Goal: Use online tool/utility: Utilize a website feature to perform a specific function

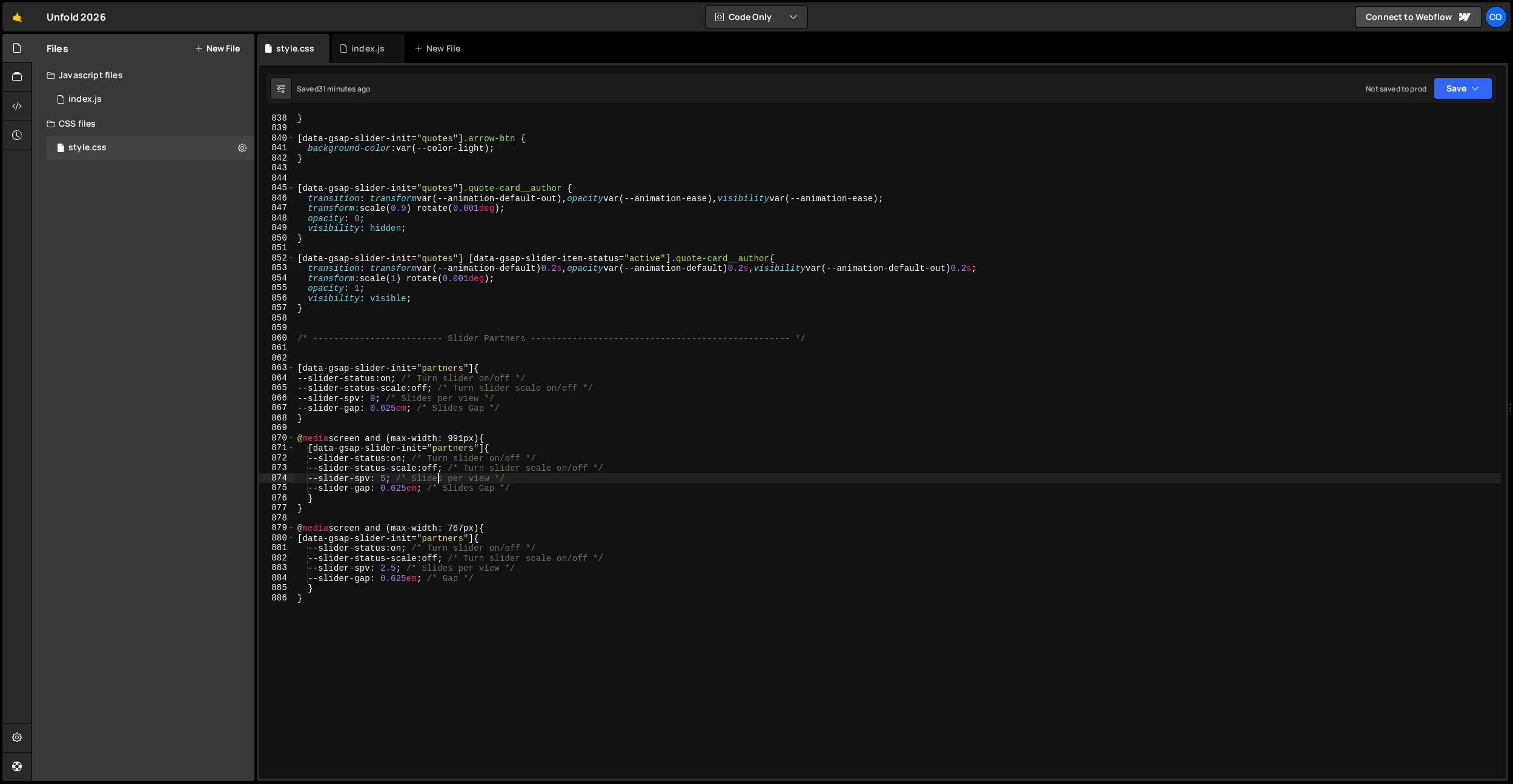
scroll to position [8365, 0]
click at [397, 480] on div "} [ data-gsap-slider-init = " quotes " ] .arrow-btn { background-color : var(--…" at bounding box center [898, 455] width 1206 height 685
click at [361, 402] on div "} [ data-gsap-slider-init = " quotes " ] .arrow-btn { background-color : var(--…" at bounding box center [898, 455] width 1206 height 685
click at [403, 566] on div "} [ data-gsap-slider-init = " quotes " ] .arrow-btn { background-color : var(--…" at bounding box center [898, 455] width 1206 height 685
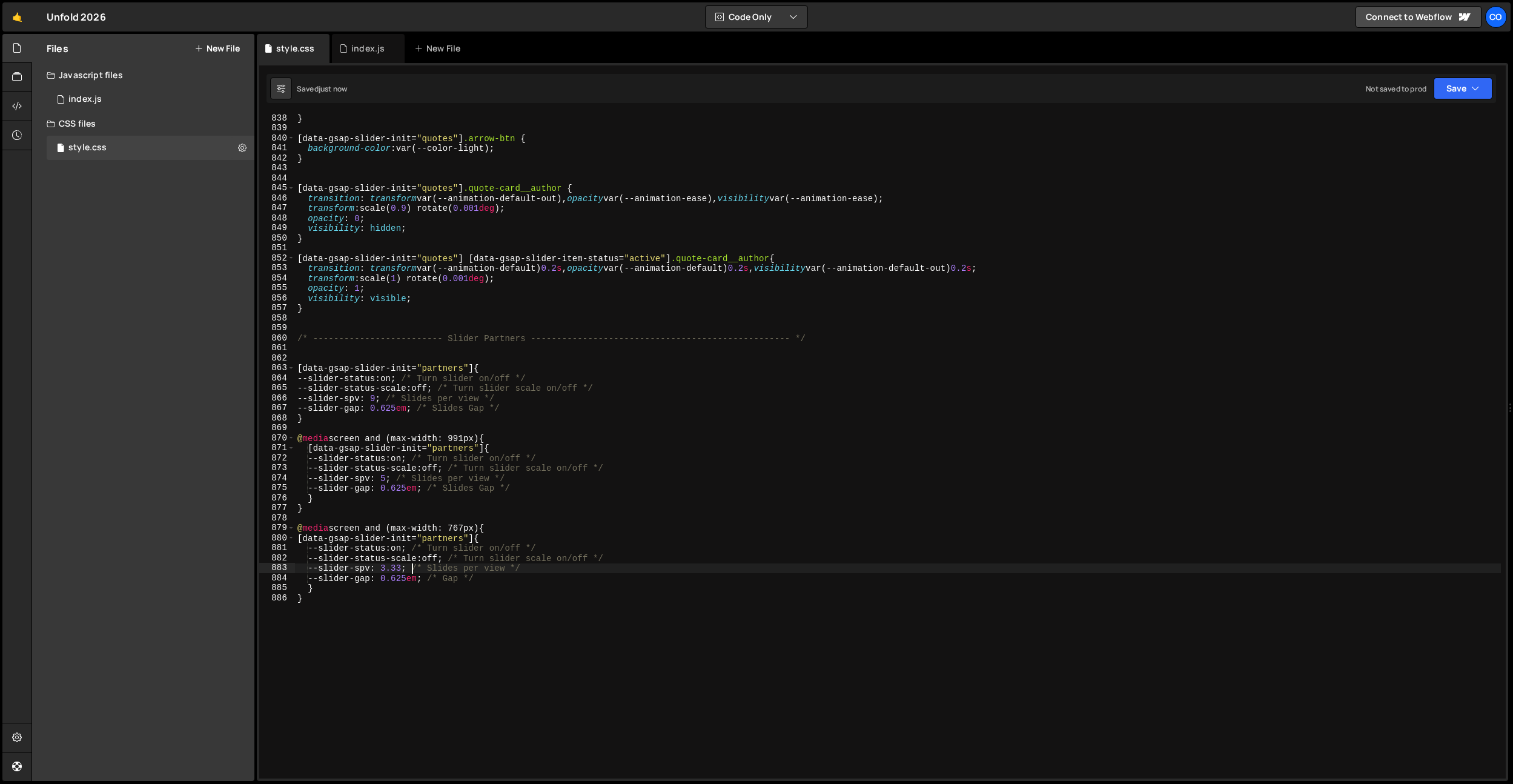
type textarea "--slider-spv: 3.3; /* Slides per view */"
click at [370, 55] on div "index.js" at bounding box center [368, 48] width 73 height 29
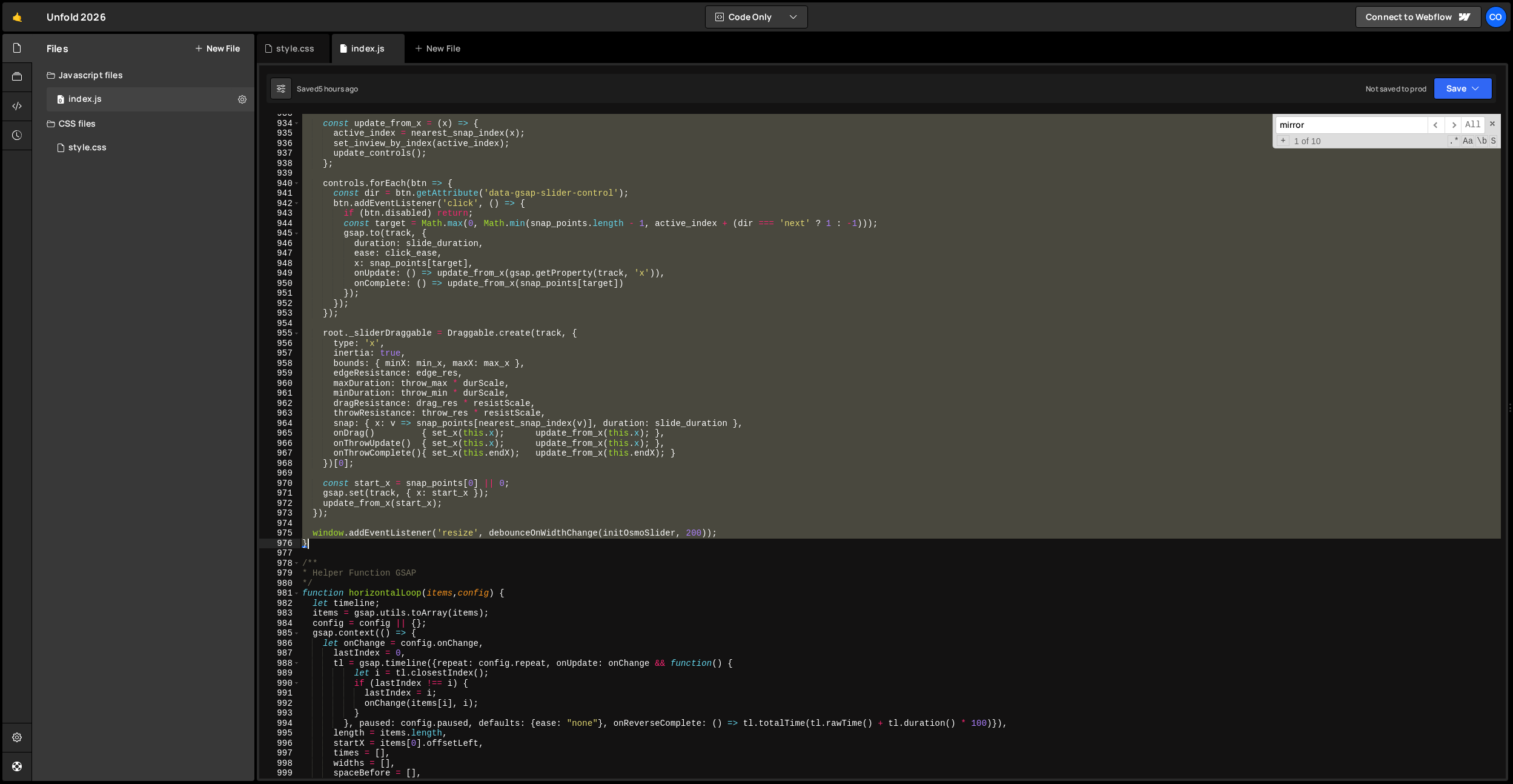
scroll to position [9319, 0]
drag, startPoint x: 305, startPoint y: 265, endPoint x: 346, endPoint y: 542, distance: 280.0
click at [346, 542] on div "const update_from_x = ( x ) => { active_index = nearest_snap_index ( x ) ; set_…" at bounding box center [900, 451] width 1201 height 685
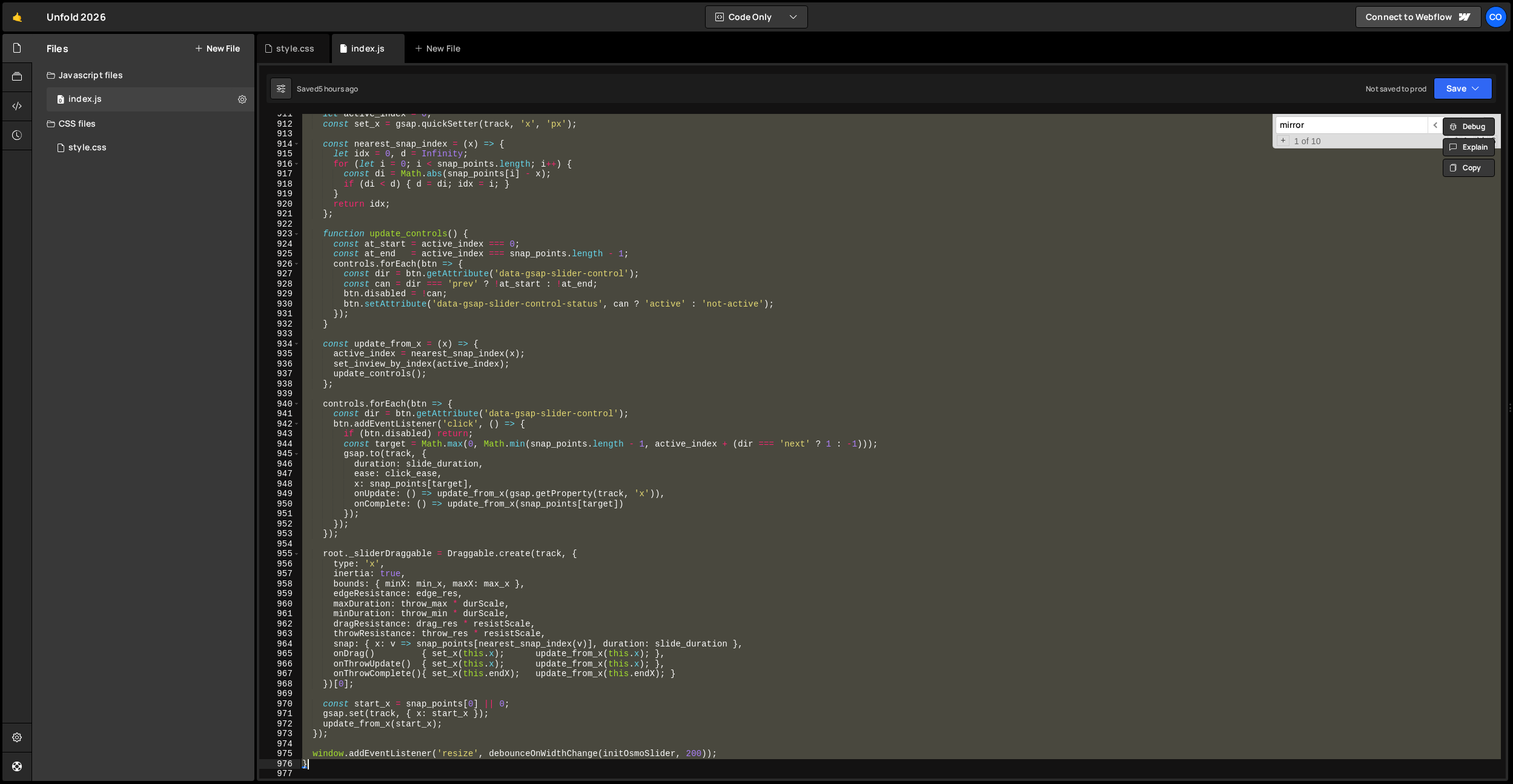
scroll to position [9157, 0]
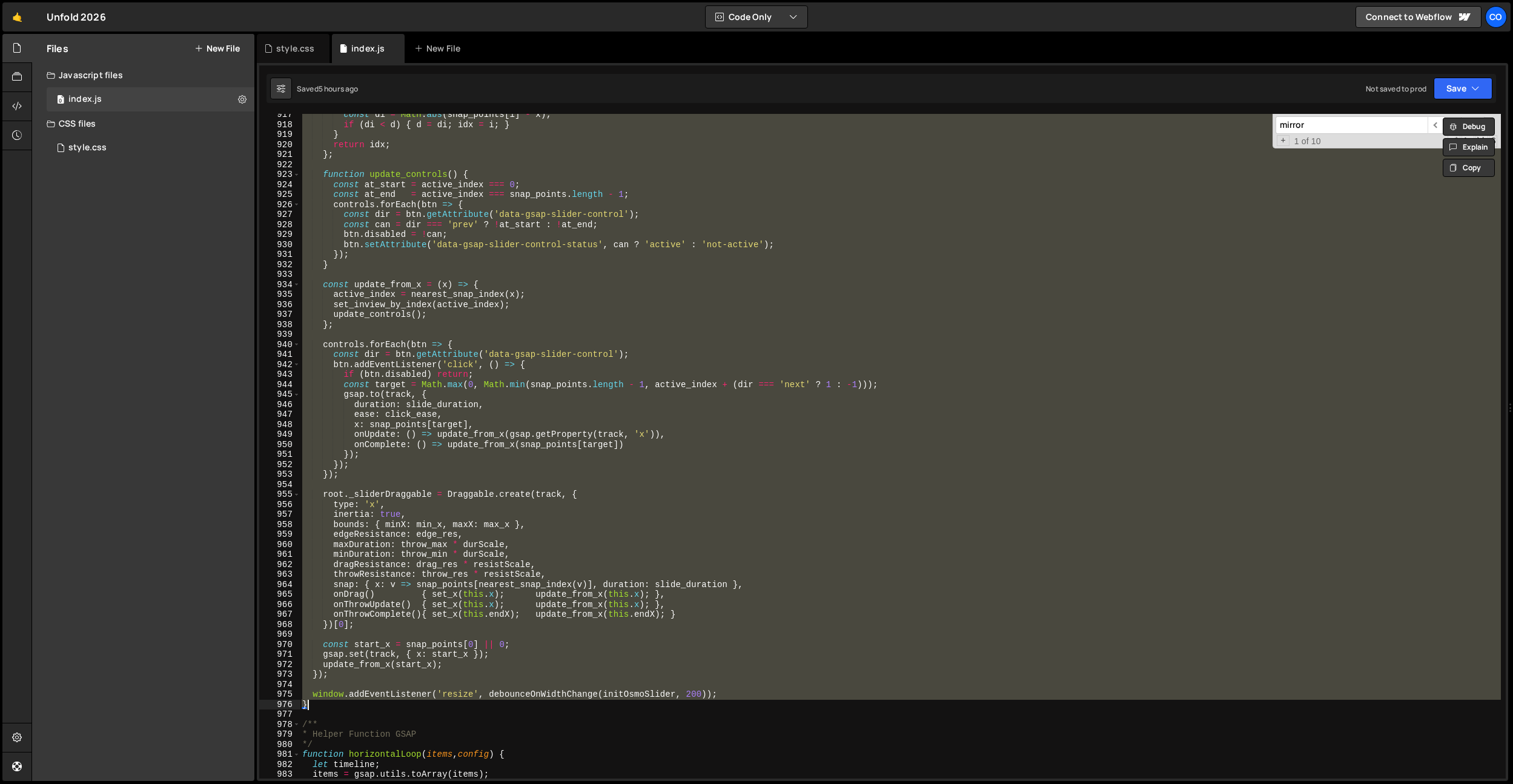
paste textarea
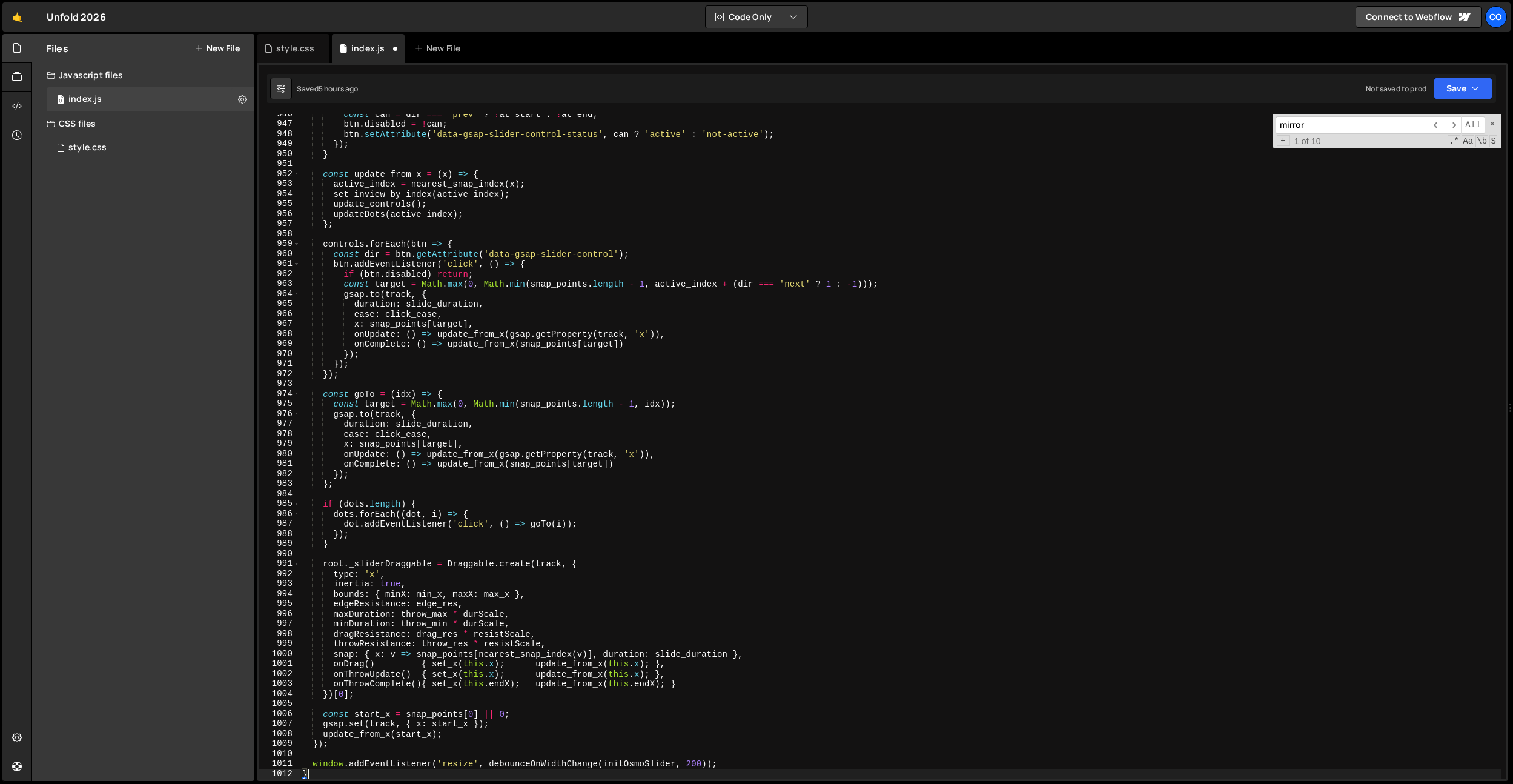
scroll to position [9448, 0]
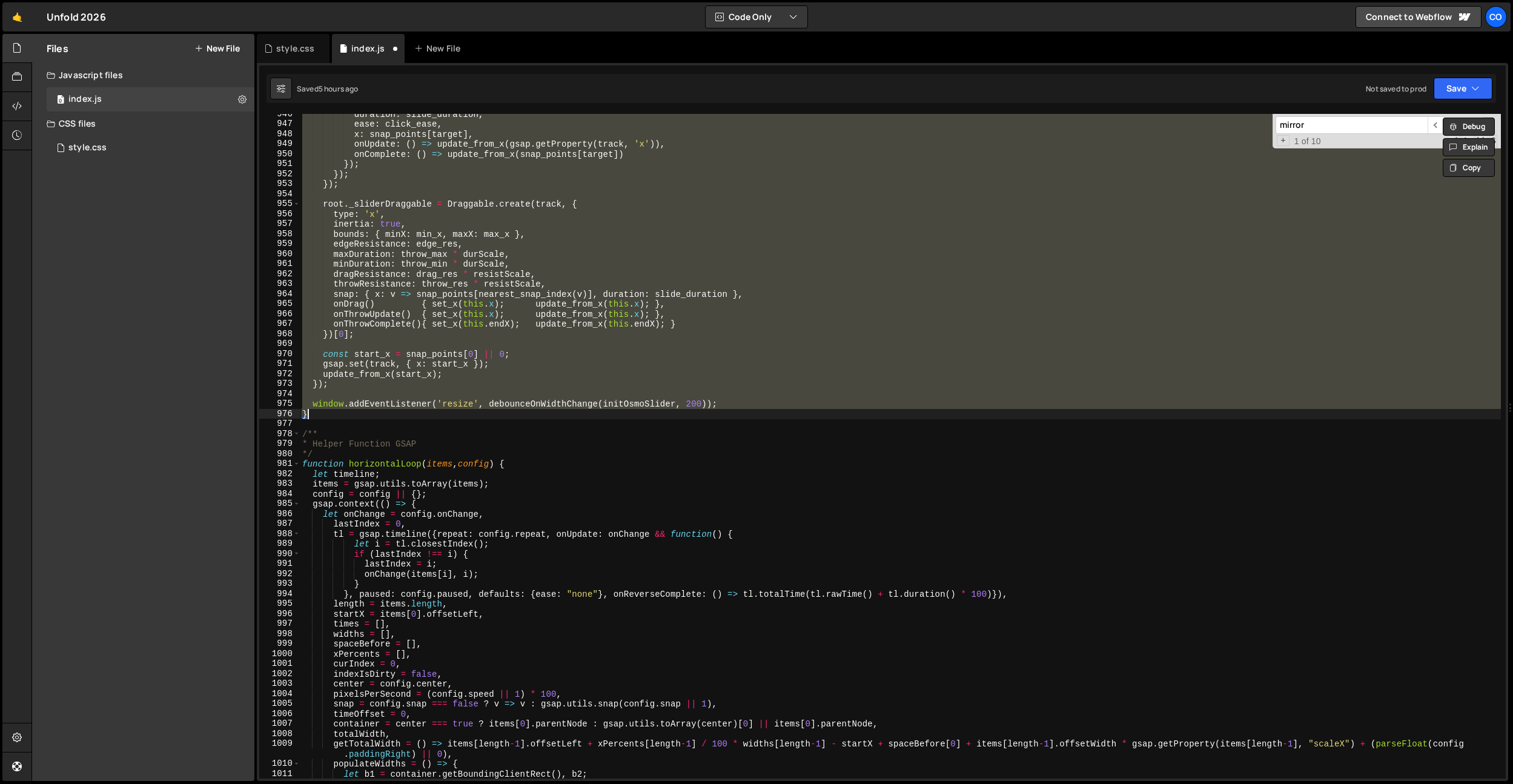
paste textarea
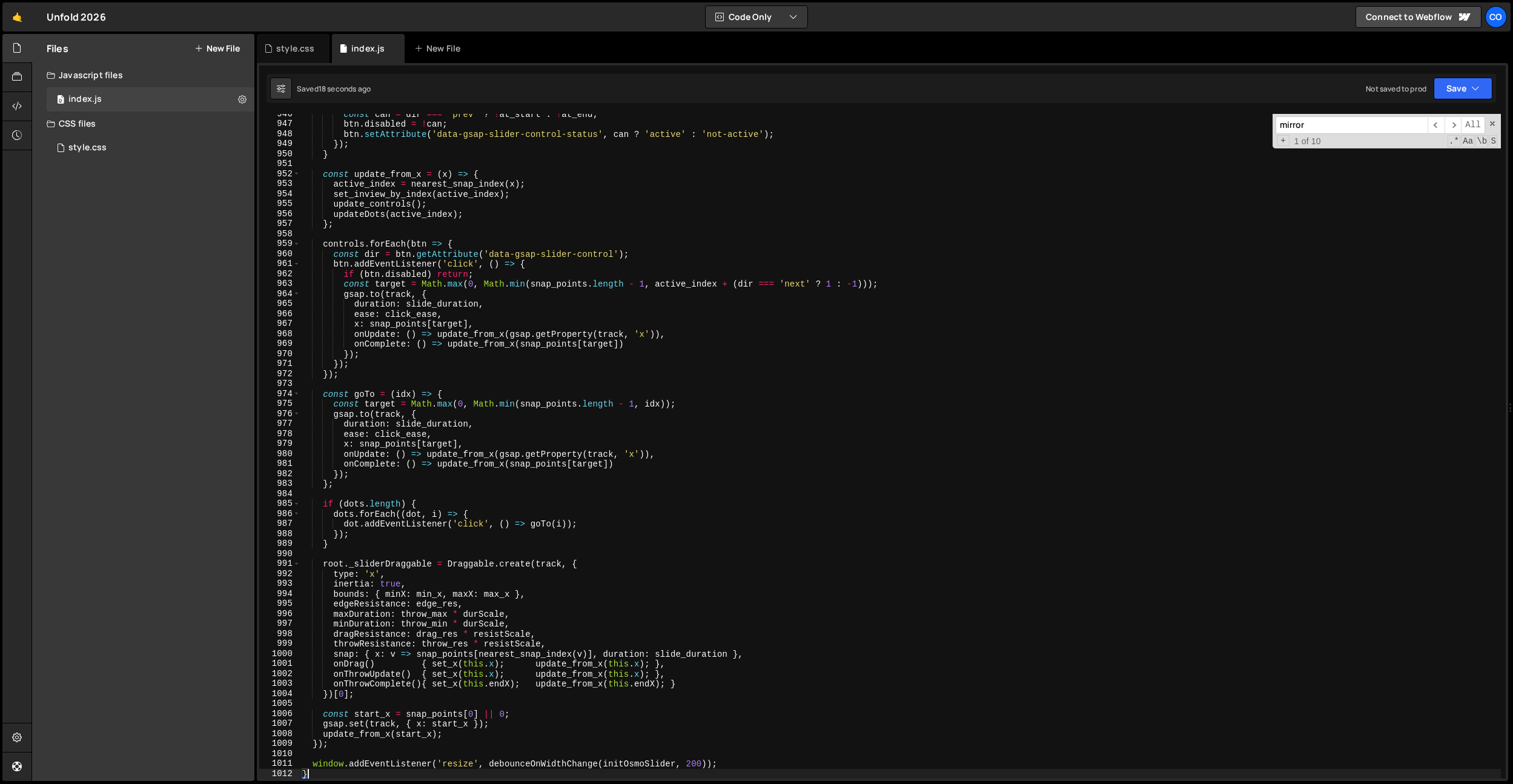
click at [336, 693] on div "const can = dir === 'prev' ? ! at_start : ! at_end ; btn . disabled = ! can ; b…" at bounding box center [900, 451] width 1201 height 685
type textarea "})[0];"
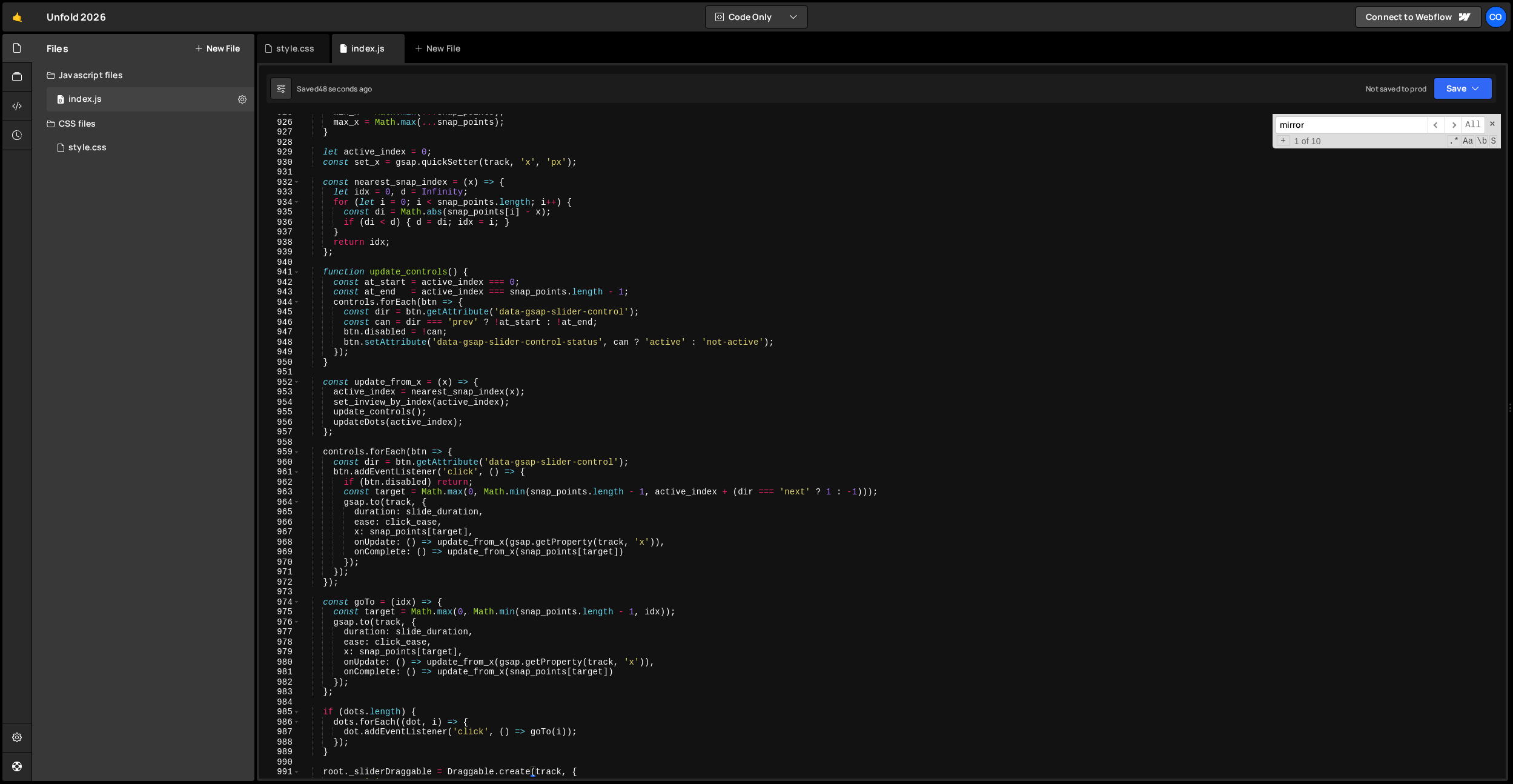
scroll to position [9161, 0]
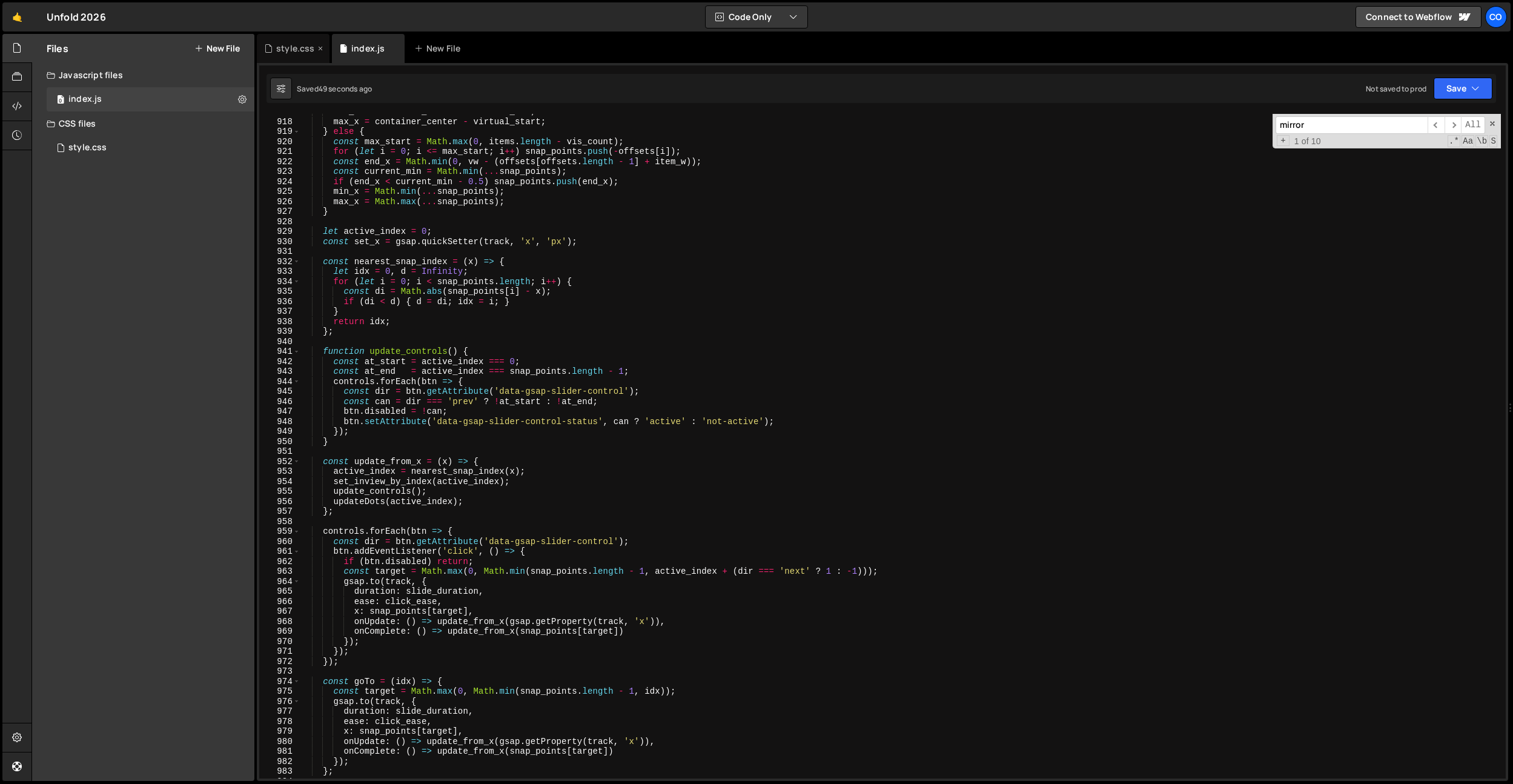
click at [290, 50] on div "style.css" at bounding box center [295, 48] width 38 height 12
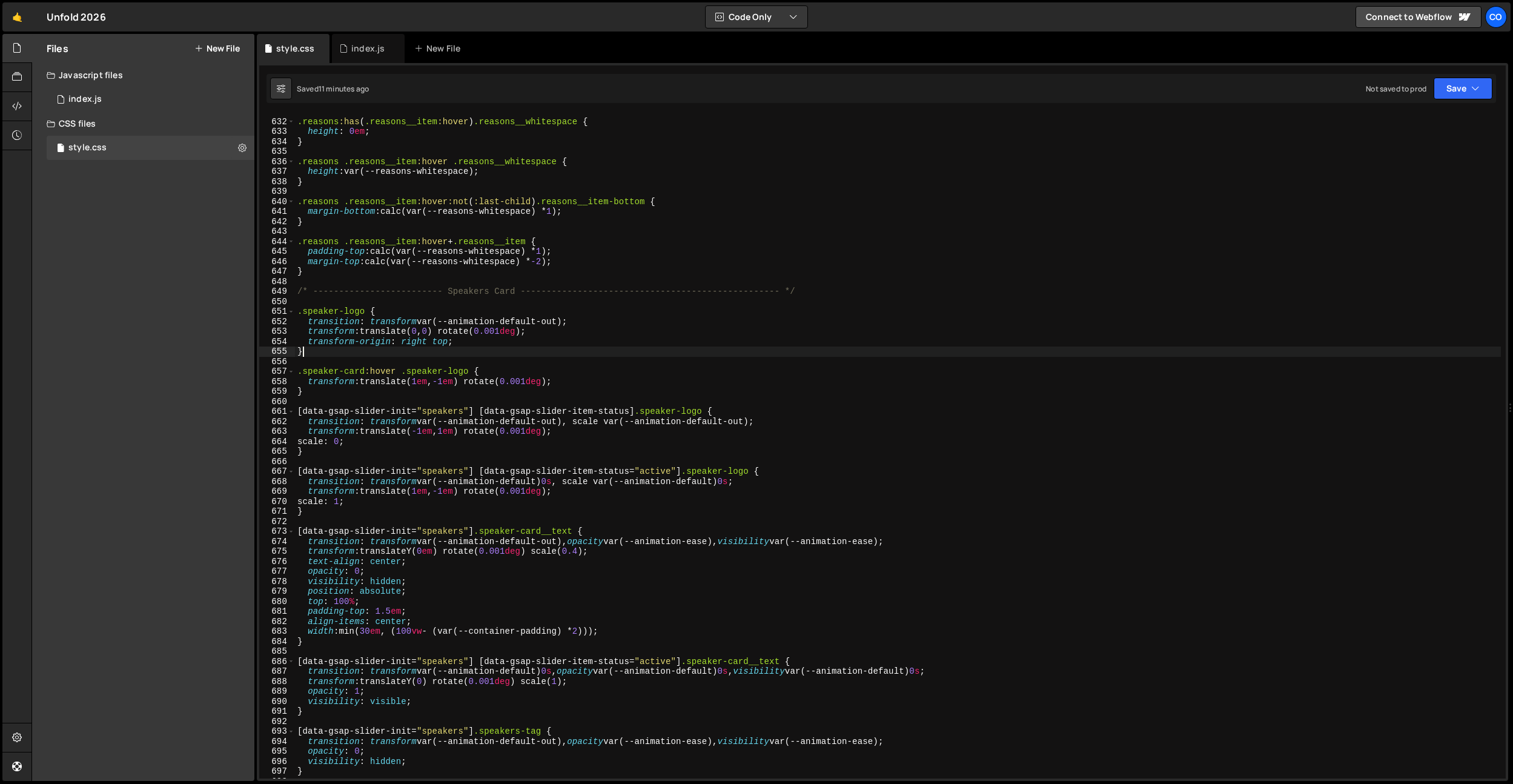
scroll to position [0, 0]
click at [510, 349] on div ".reasons :has ( .reasons__item :hover ) .reasons__whitespace { height : 0 em ; …" at bounding box center [898, 449] width 1206 height 685
click at [427, 431] on div ".reasons :has ( .reasons__item :hover ) .reasons__whitespace { height : 0 em ; …" at bounding box center [898, 448] width 1206 height 685
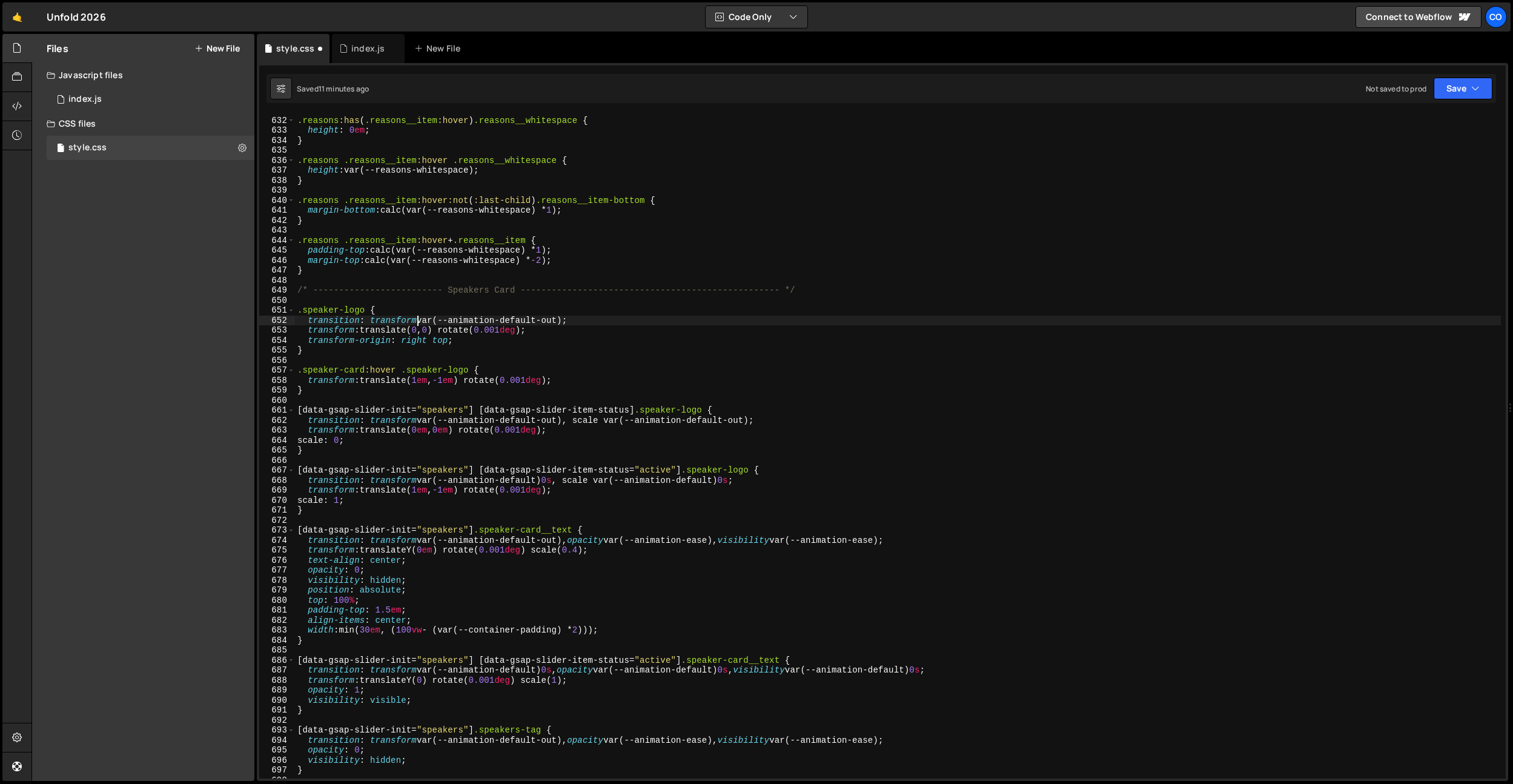
click at [418, 318] on div ".reasons :has ( .reasons__item :hover ) .reasons__whitespace { height : 0 em ; …" at bounding box center [898, 448] width 1206 height 685
click at [453, 486] on div ".reasons :has ( .reasons__item :hover ) .reasons__whitespace { height : 0 em ; …" at bounding box center [898, 448] width 1206 height 685
click at [422, 491] on div ".reasons :has ( .reasons__item :hover ) .reasons__whitespace { height : 0 em ; …" at bounding box center [898, 448] width 1206 height 685
type textarea "transform: translate(0em, 0em) rotate(0.001deg);"
